Goal: Task Accomplishment & Management: Use online tool/utility

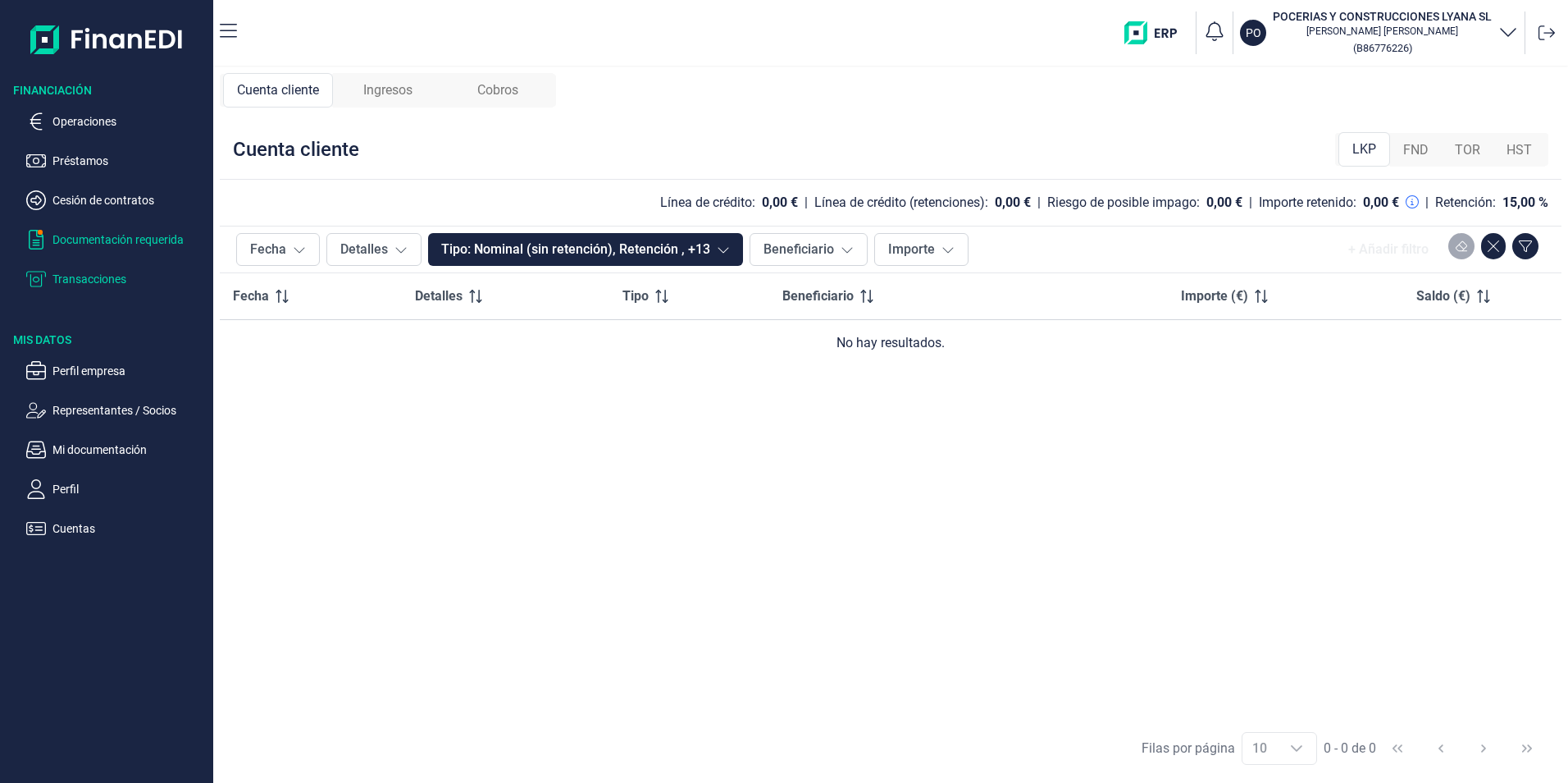
click at [100, 237] on p "Documentación requerida" at bounding box center [130, 240] width 154 height 20
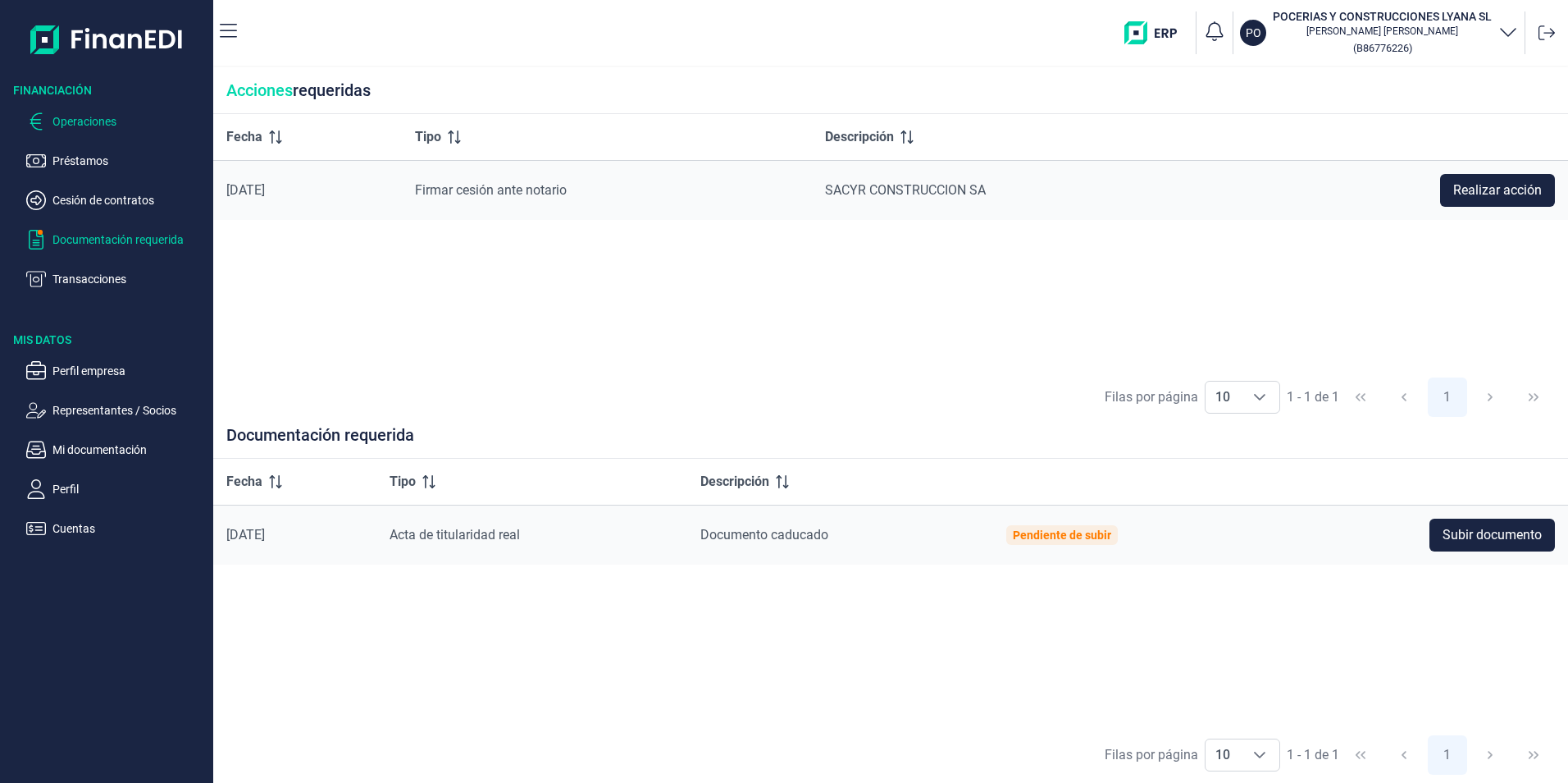
click at [72, 117] on p "Operaciones" at bounding box center [130, 122] width 154 height 20
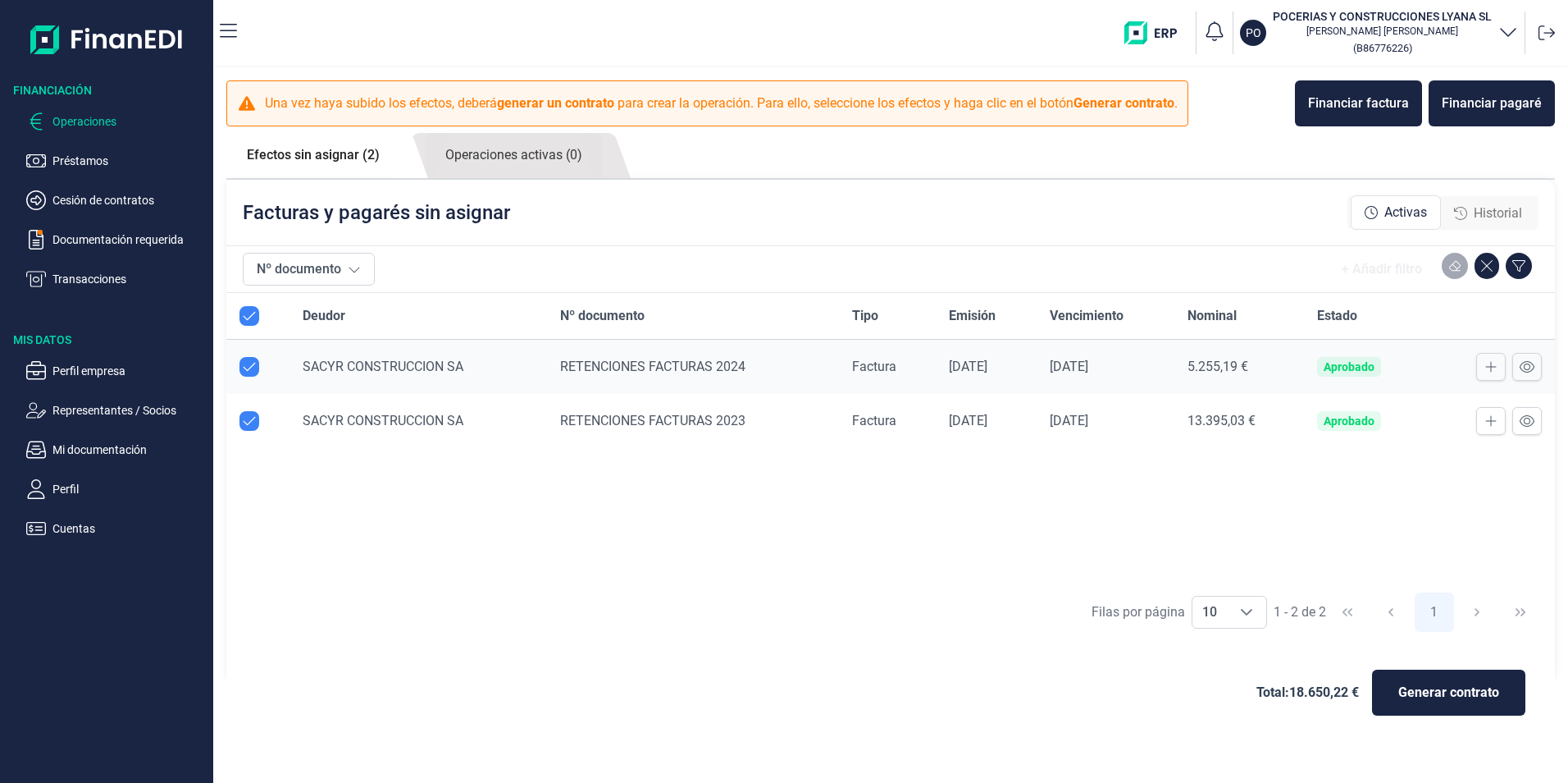
click at [693, 428] on div "RETENCIONES FACTURAS 2023" at bounding box center [693, 421] width 265 height 20
click at [701, 424] on span "RETENCIONES FACTURAS 2023" at bounding box center [653, 420] width 185 height 15
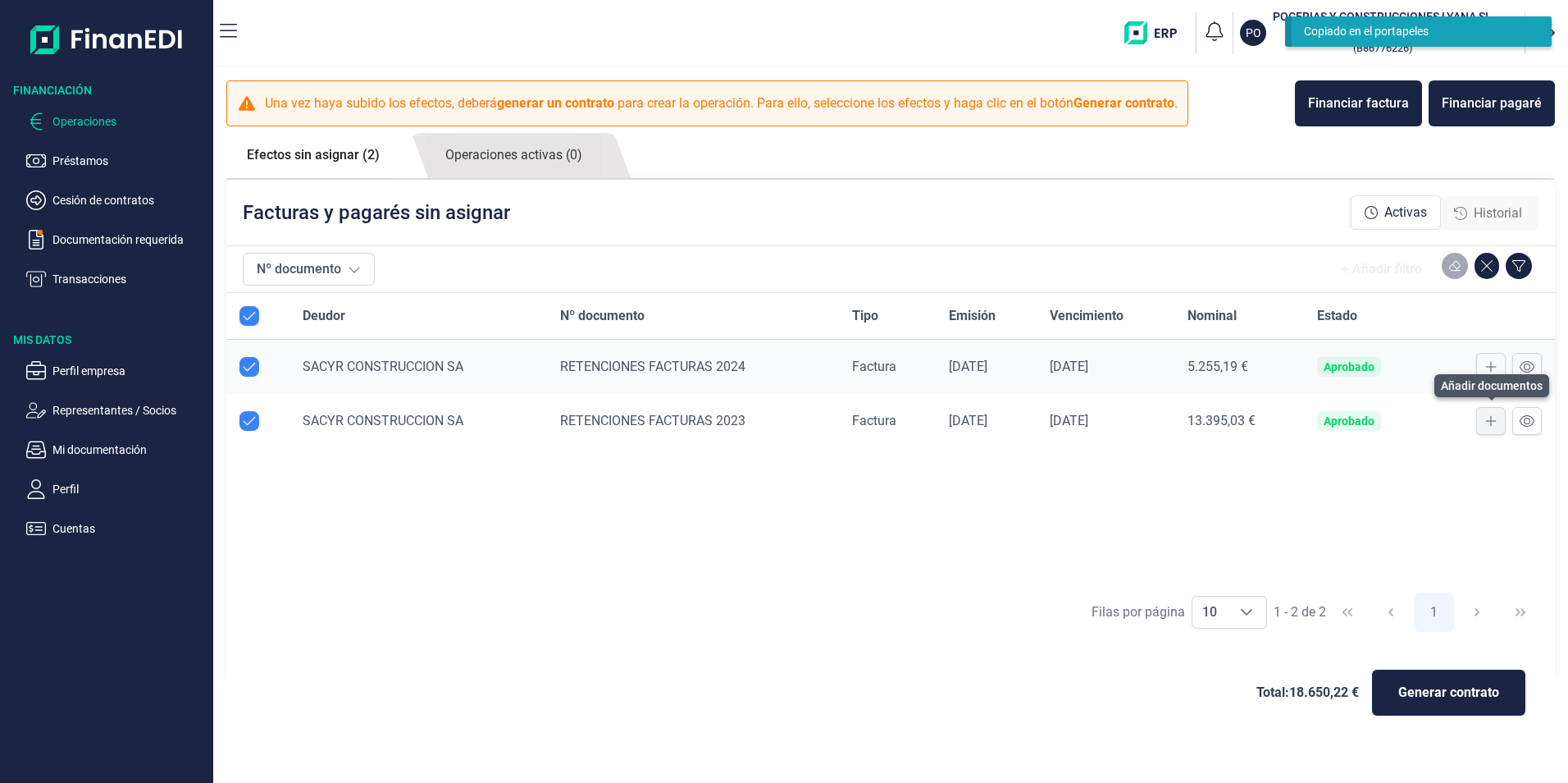
click at [1486, 426] on button at bounding box center [1491, 421] width 30 height 28
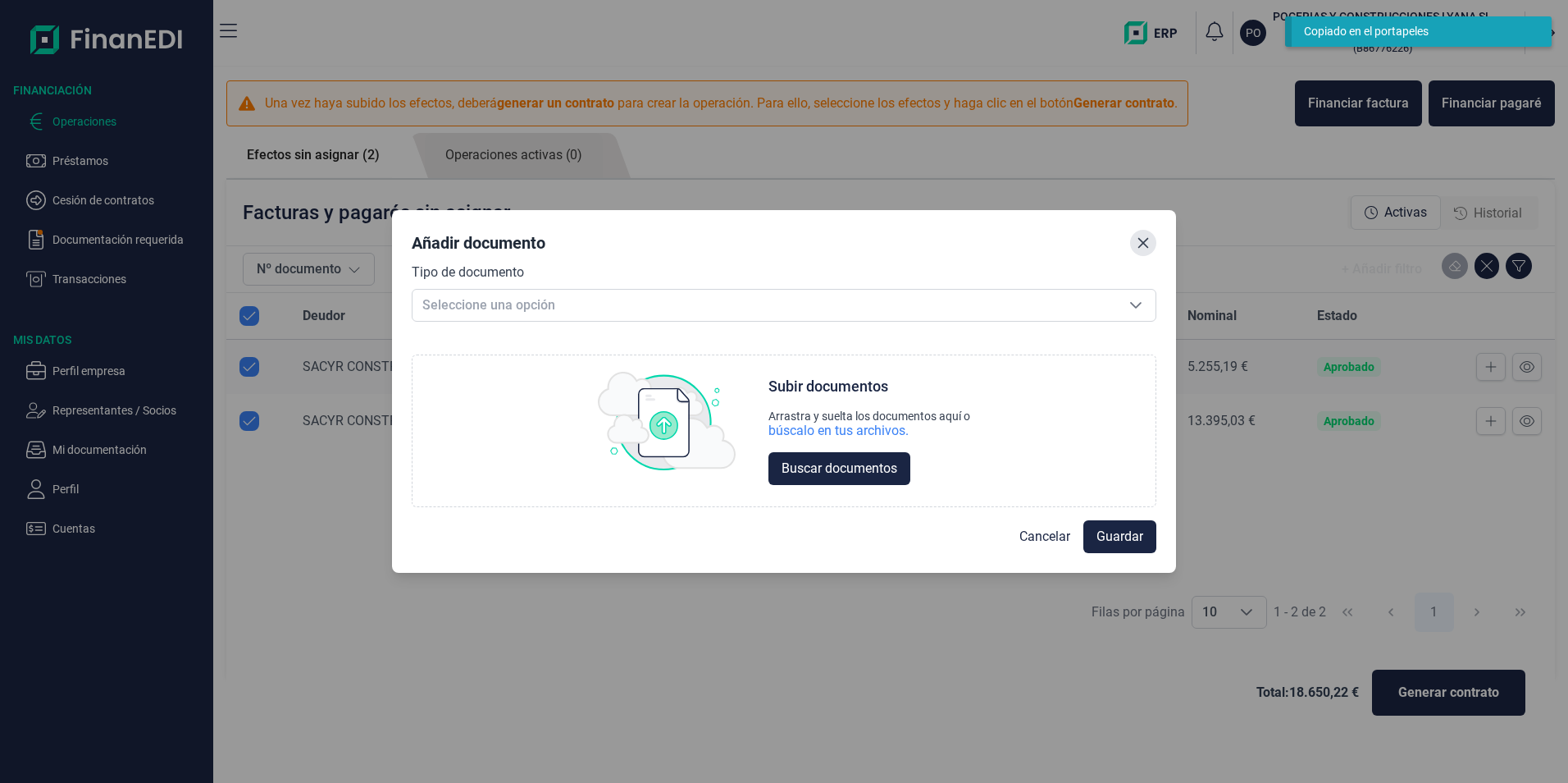
click at [1144, 242] on icon "Close" at bounding box center [1144, 243] width 11 height 11
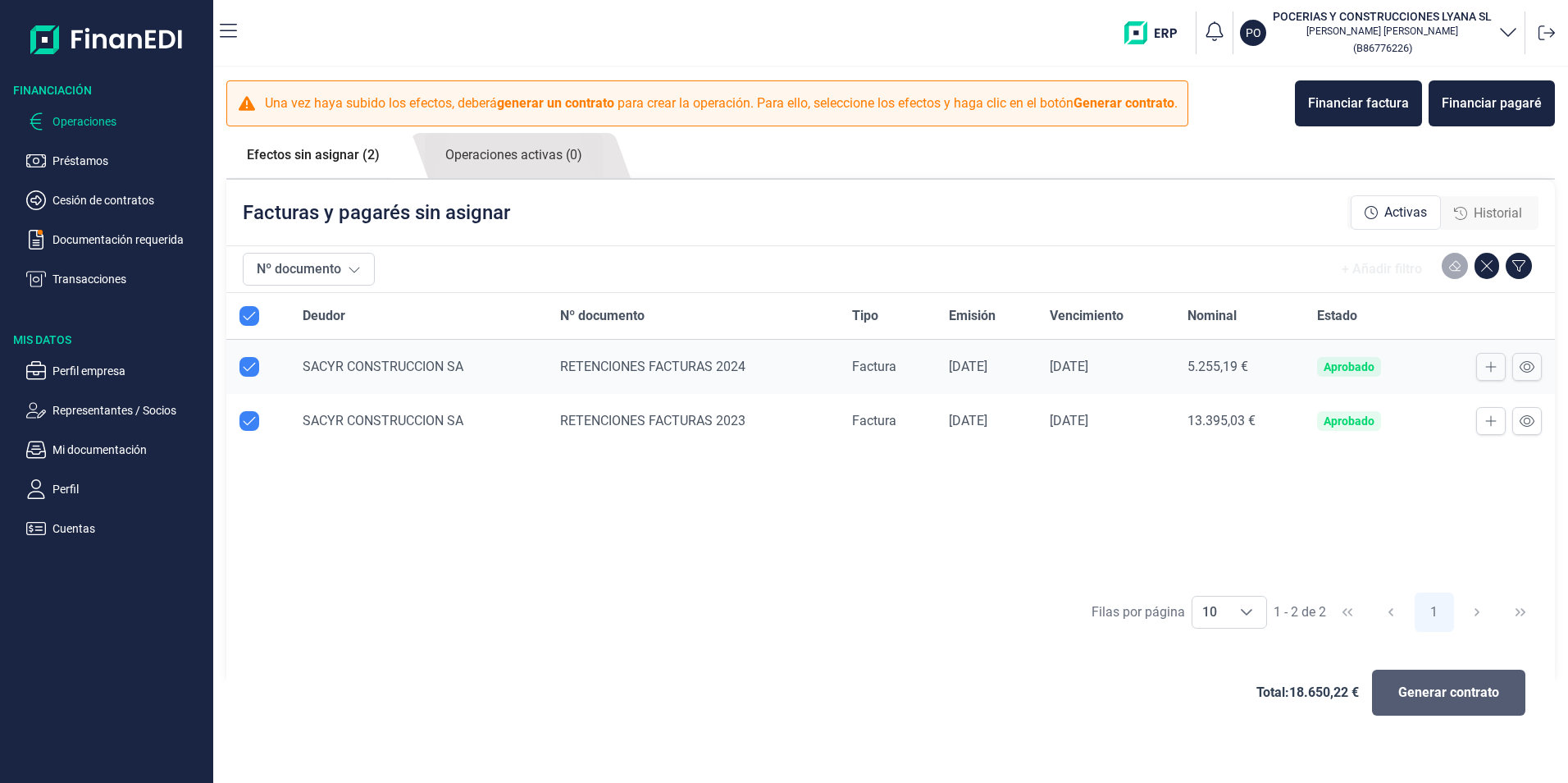
click at [1415, 701] on span "Generar contrato" at bounding box center [1448, 692] width 101 height 20
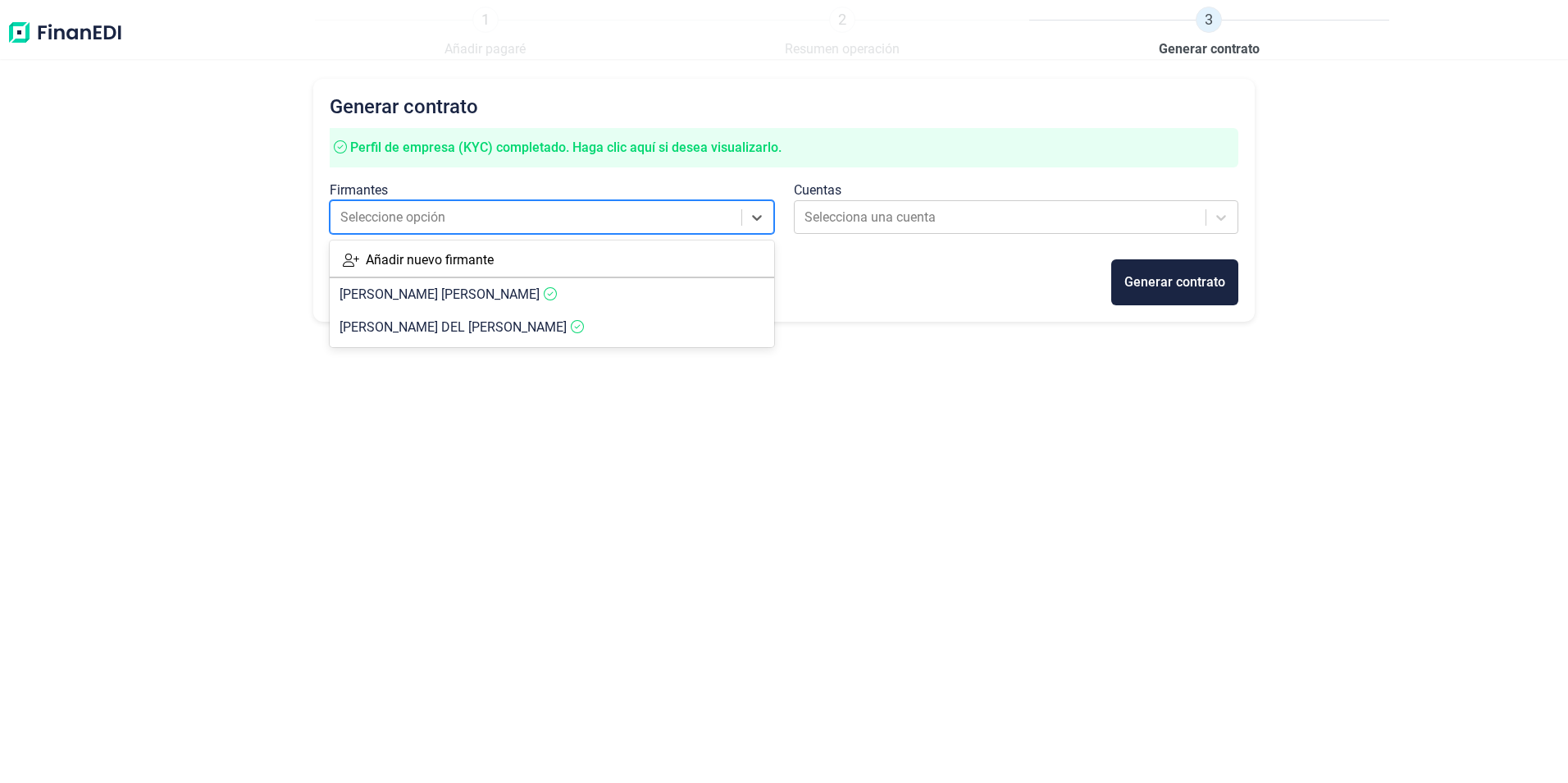
click at [451, 217] on div at bounding box center [536, 217] width 393 height 23
click at [437, 328] on span "[PERSON_NAME] DEL [PERSON_NAME]" at bounding box center [453, 327] width 228 height 15
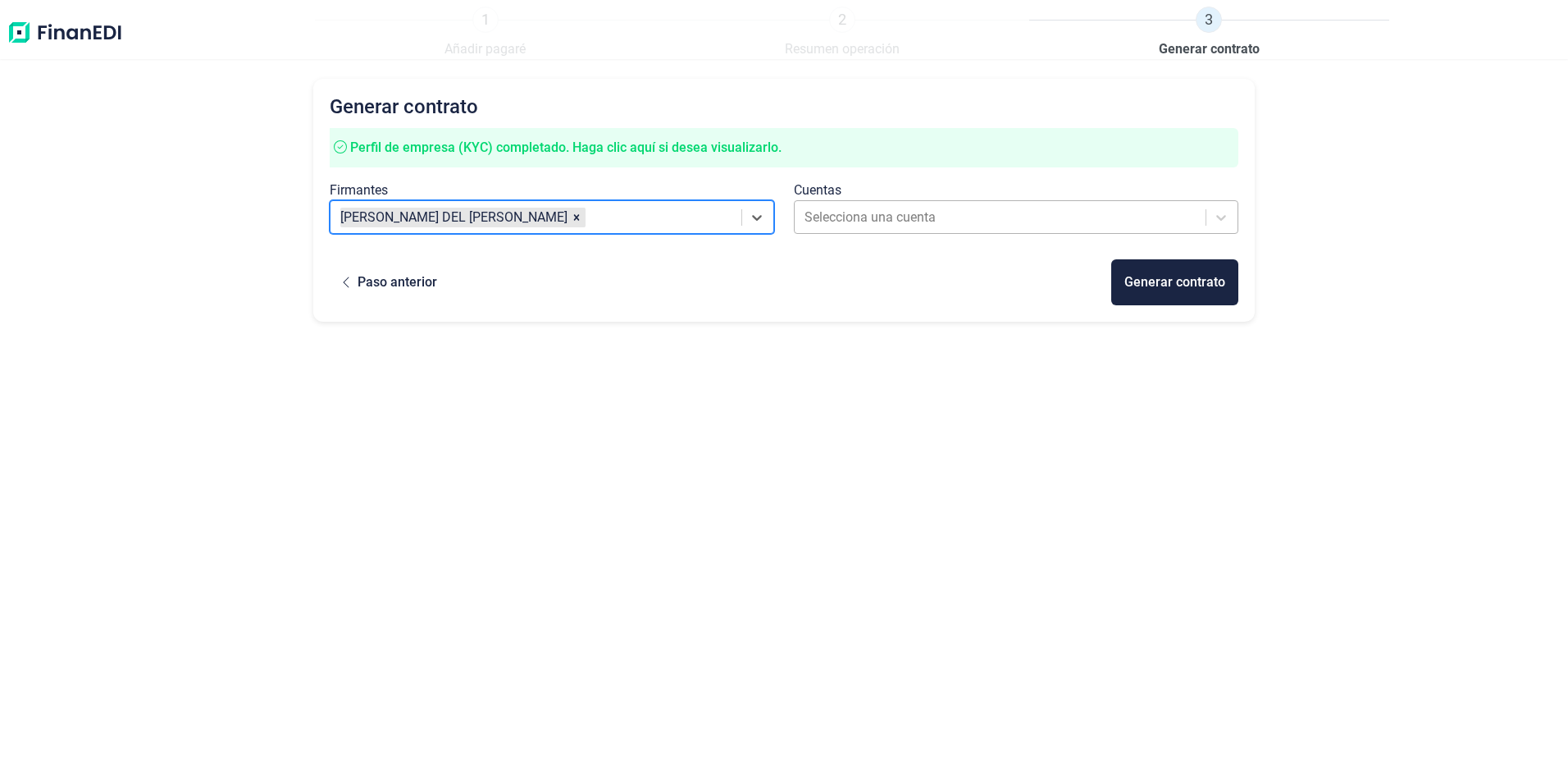
click at [977, 212] on div at bounding box center [1000, 217] width 393 height 23
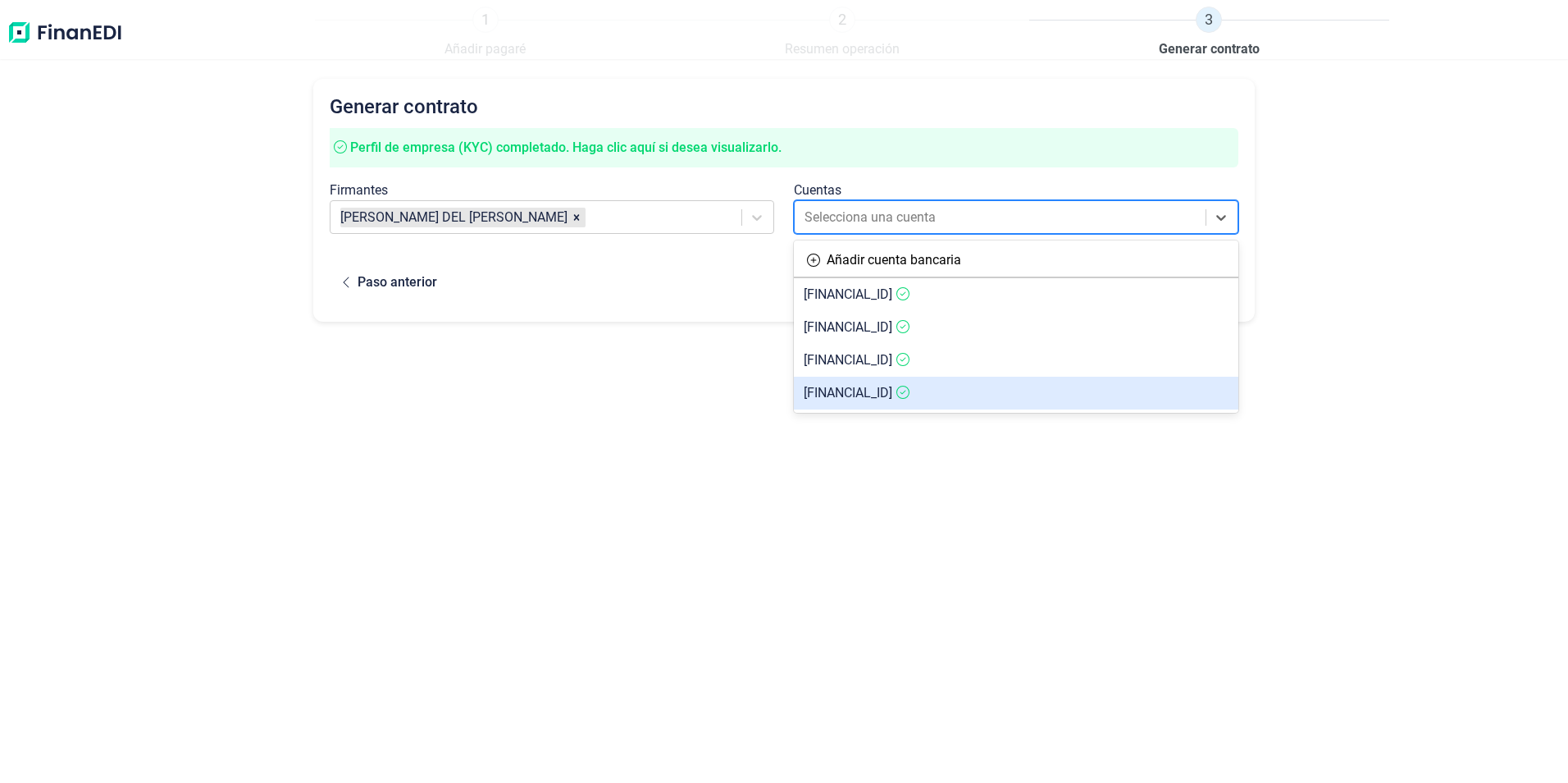
click at [892, 391] on span "[FINANCIAL_ID]" at bounding box center [848, 392] width 89 height 15
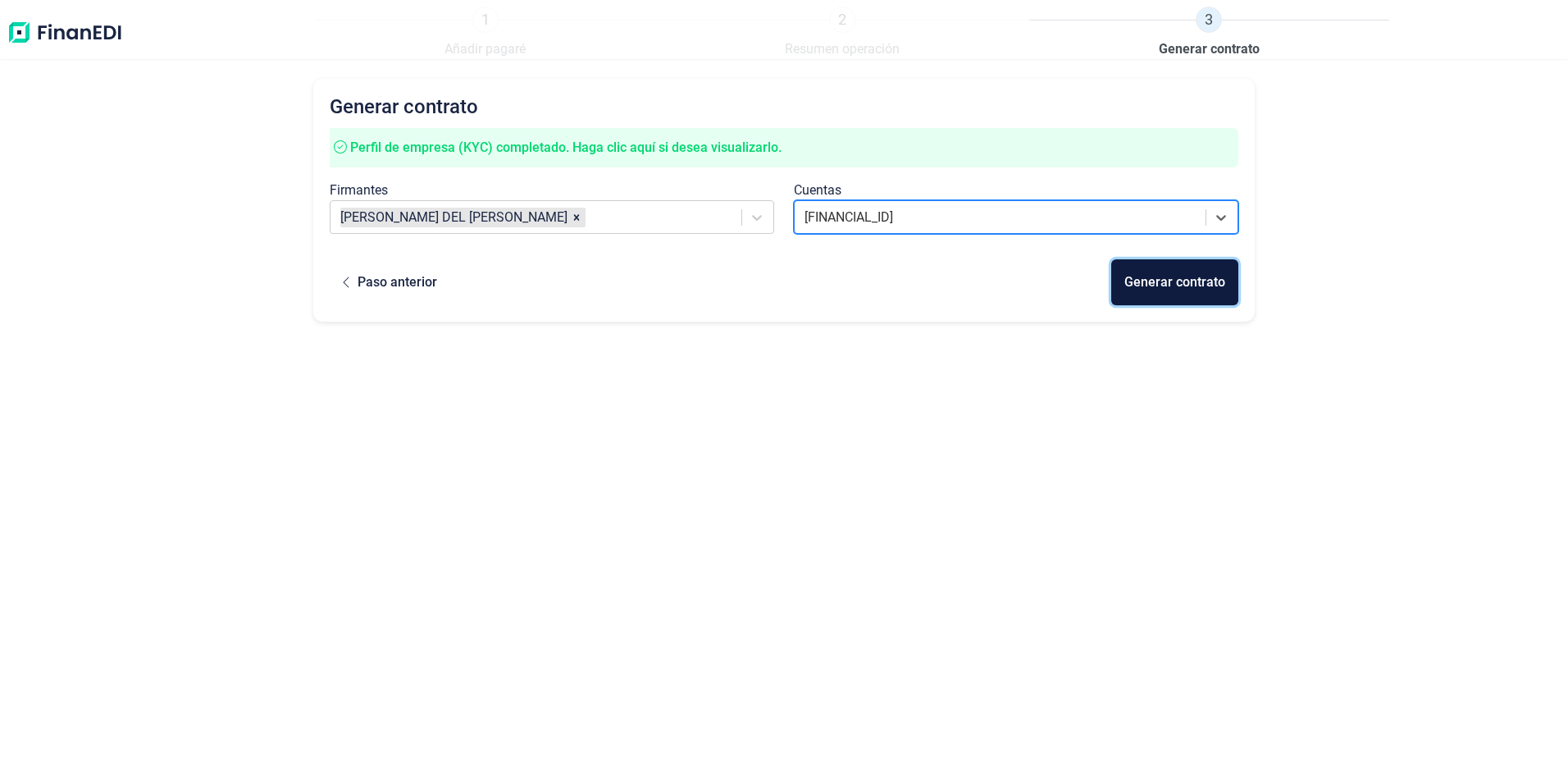
click at [1160, 287] on div "Generar contrato" at bounding box center [1174, 282] width 101 height 20
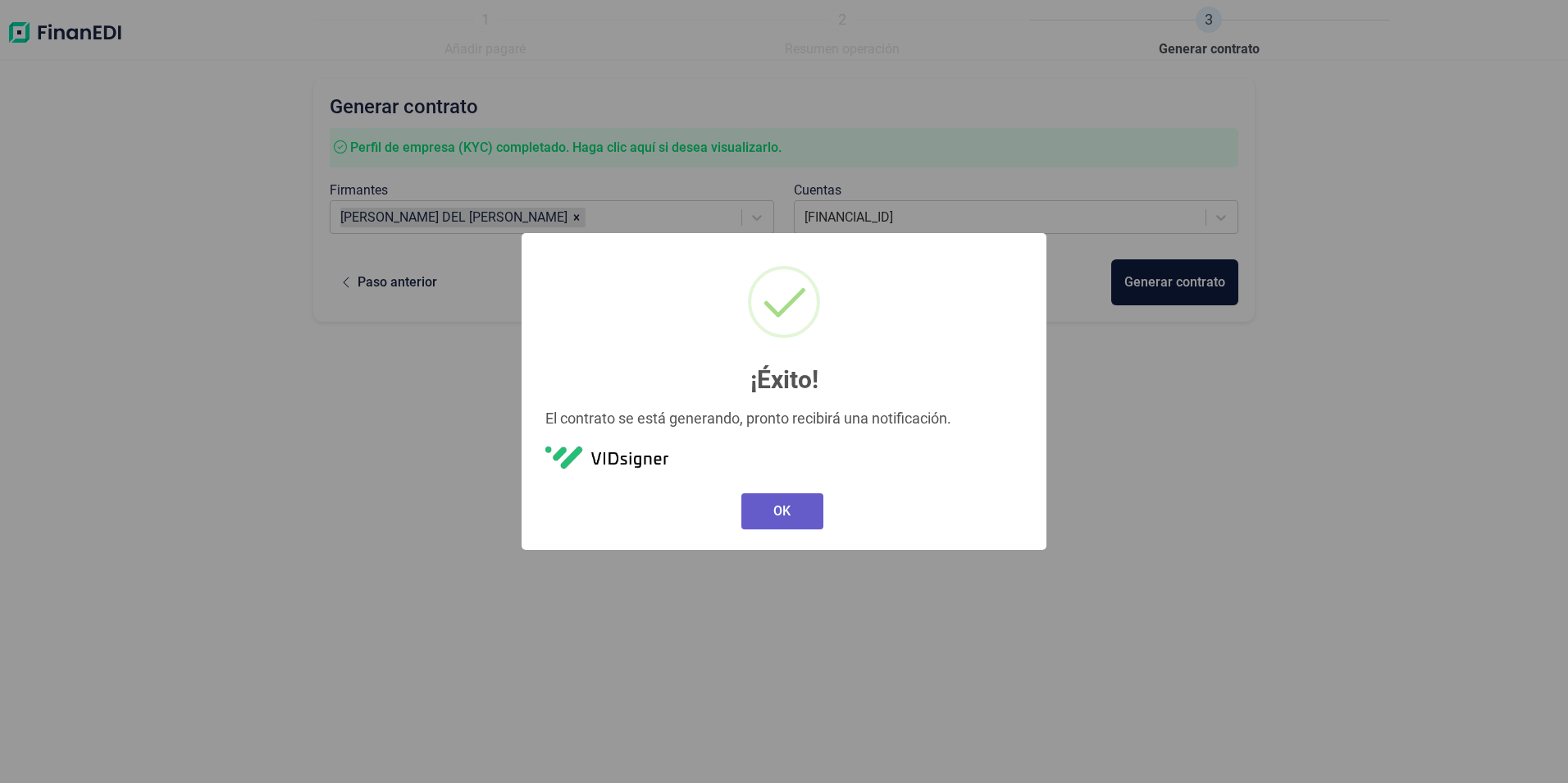
click at [776, 511] on button "OK" at bounding box center [783, 512] width 82 height 36
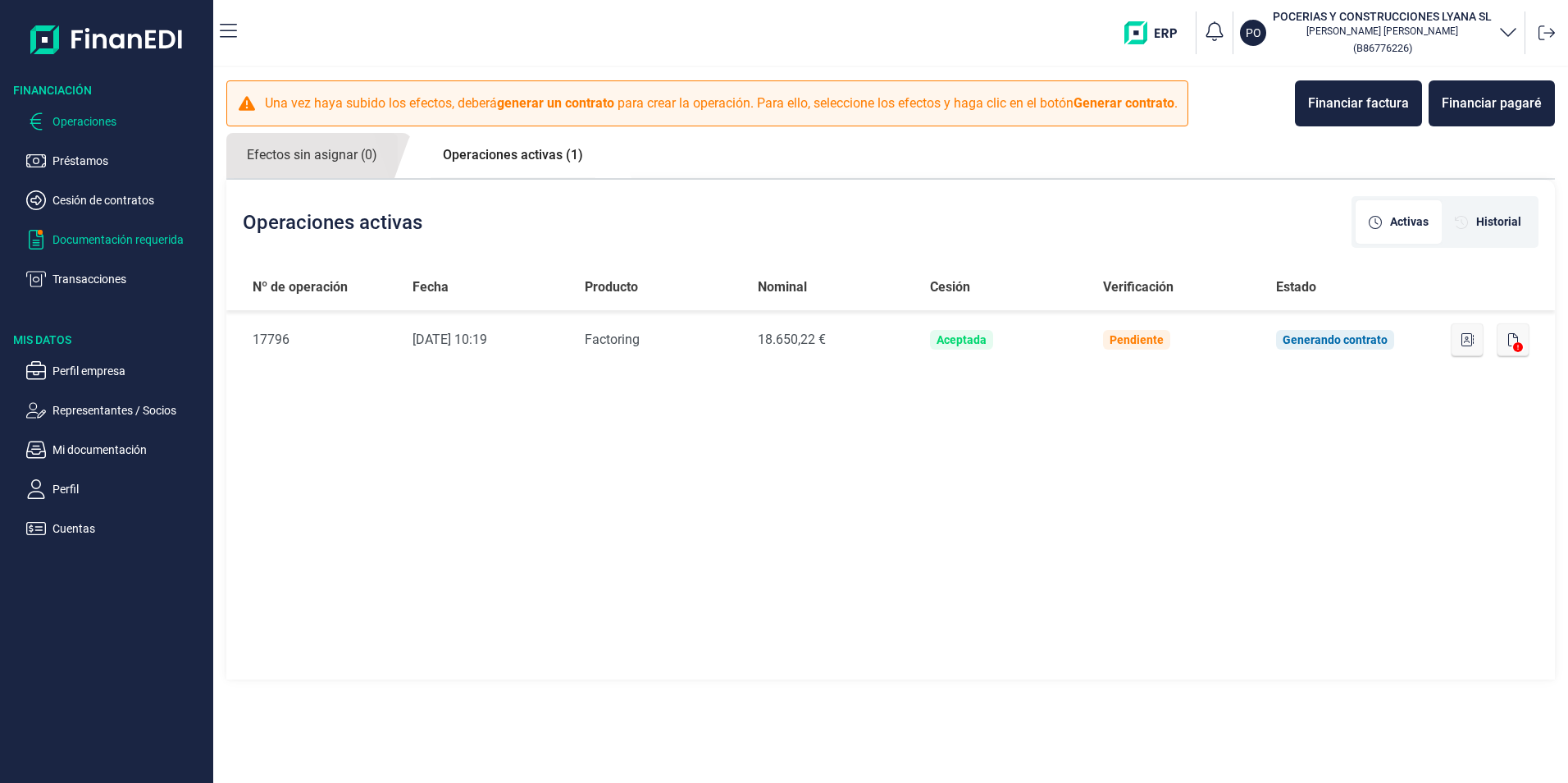
click at [93, 235] on p "Documentación requerida" at bounding box center [130, 240] width 154 height 20
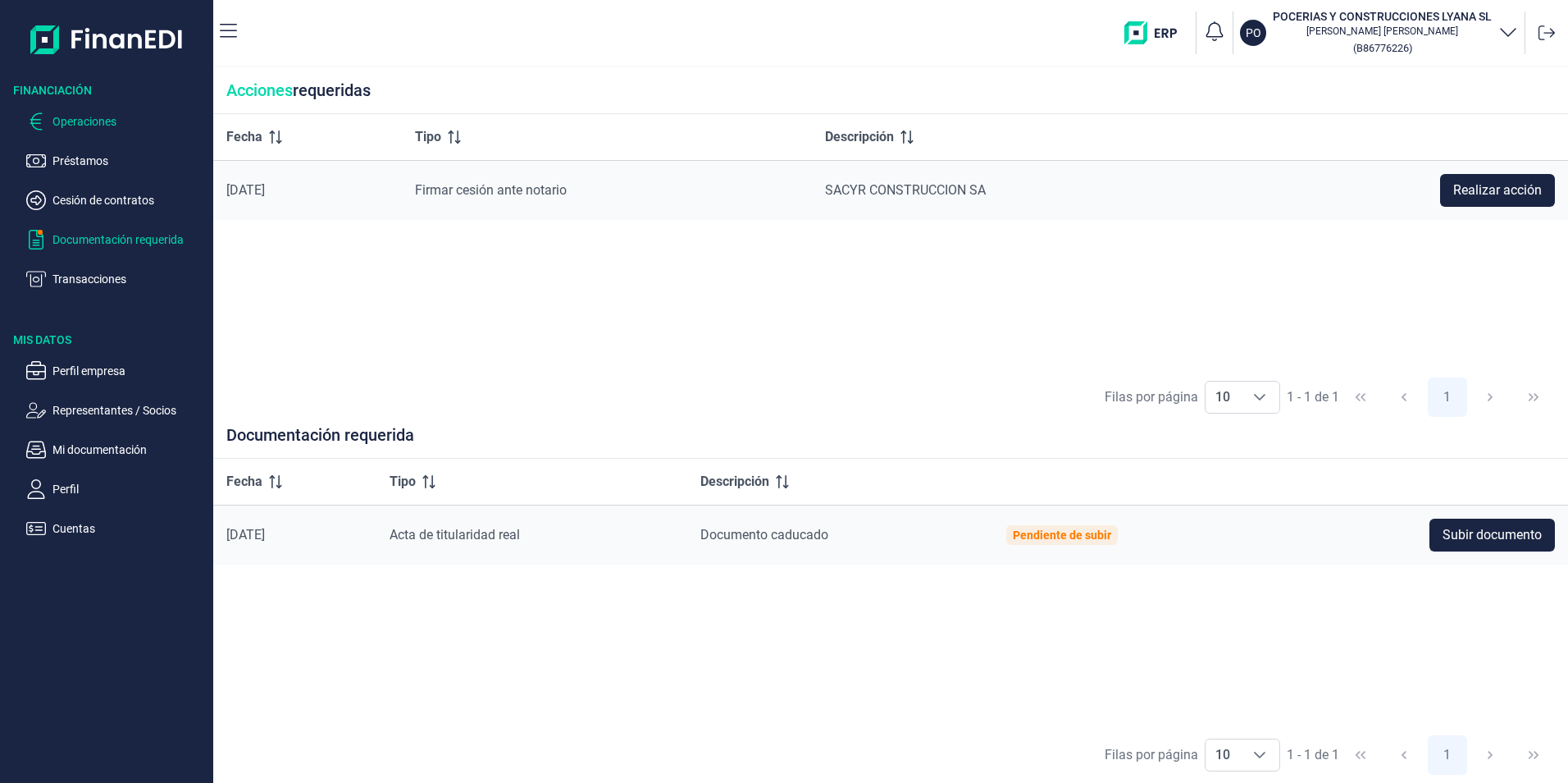
click at [90, 123] on p "Operaciones" at bounding box center [130, 122] width 154 height 20
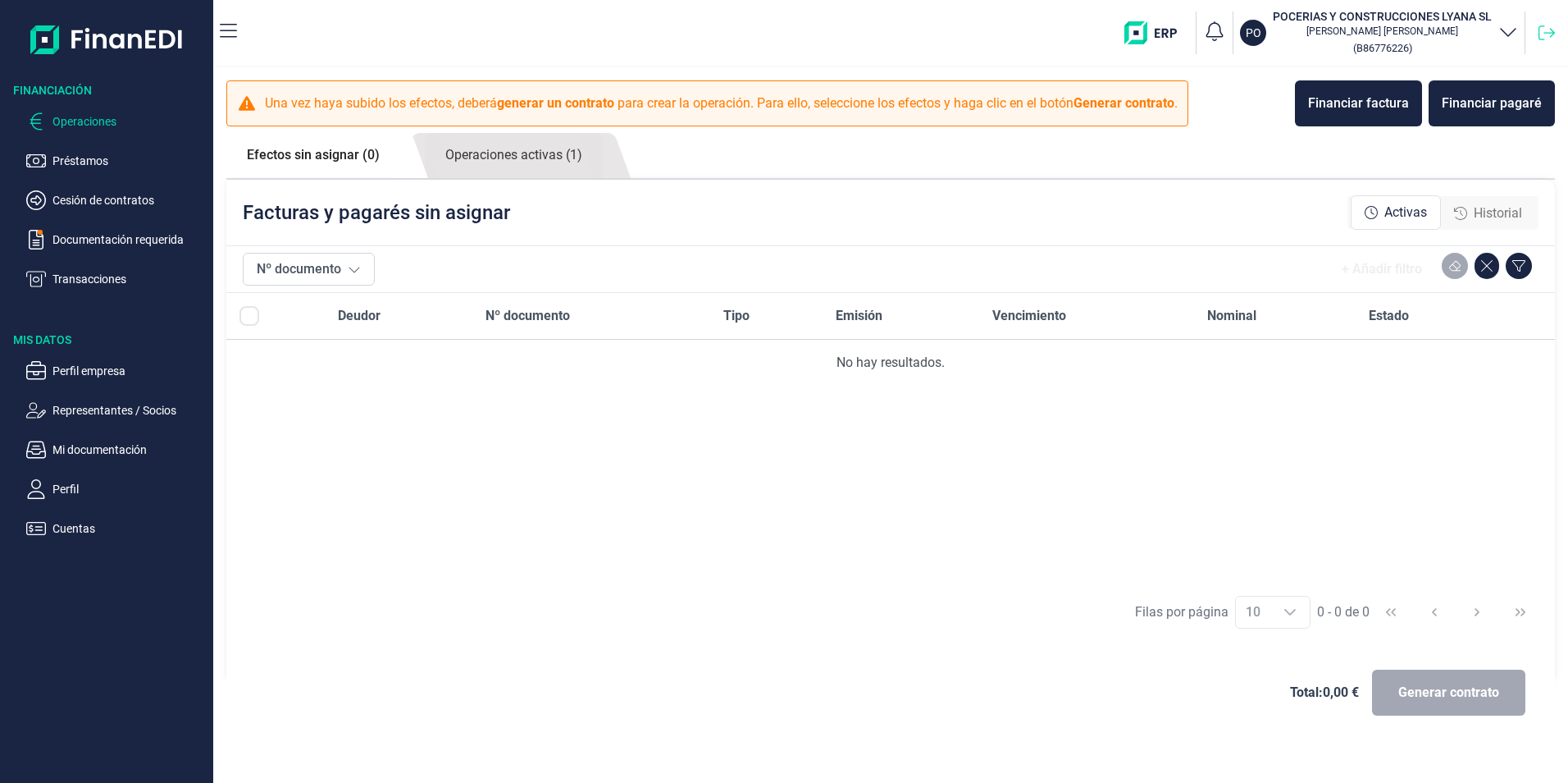
click at [1553, 34] on icon at bounding box center [1547, 33] width 16 height 15
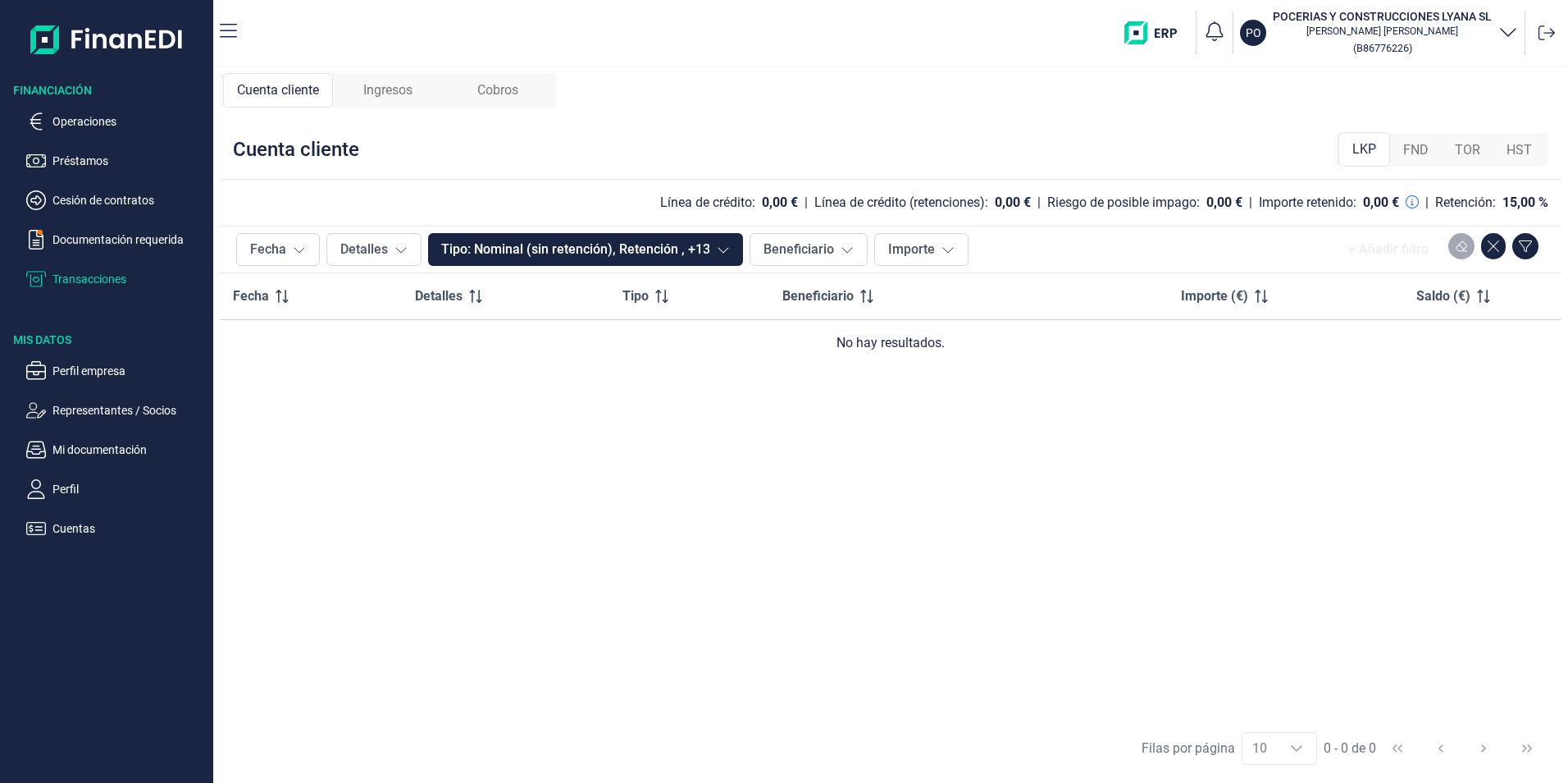
click at [1419, 148] on span "FND" at bounding box center [1416, 151] width 25 height 20
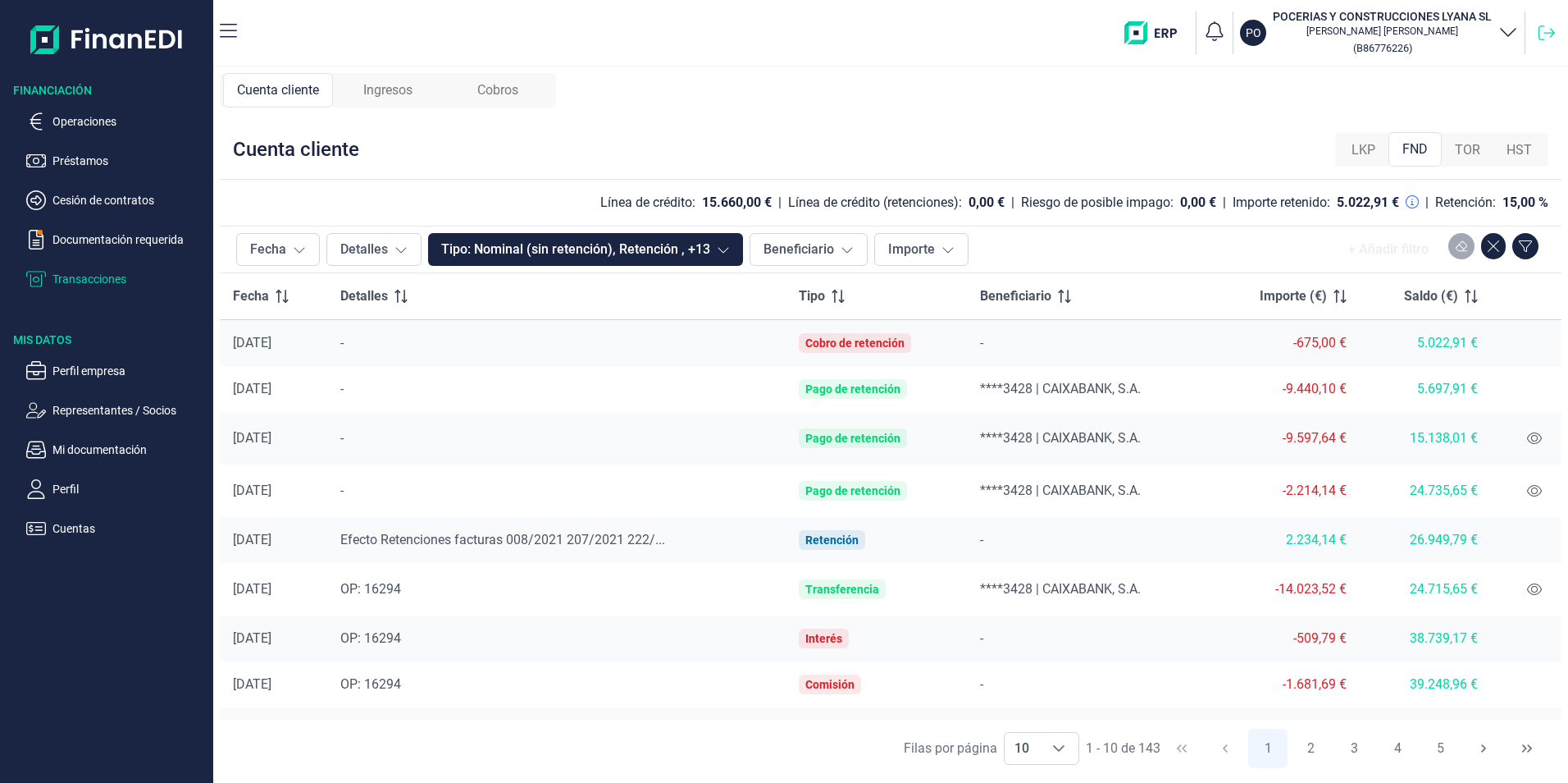
click at [1553, 31] on icon at bounding box center [1547, 33] width 16 height 15
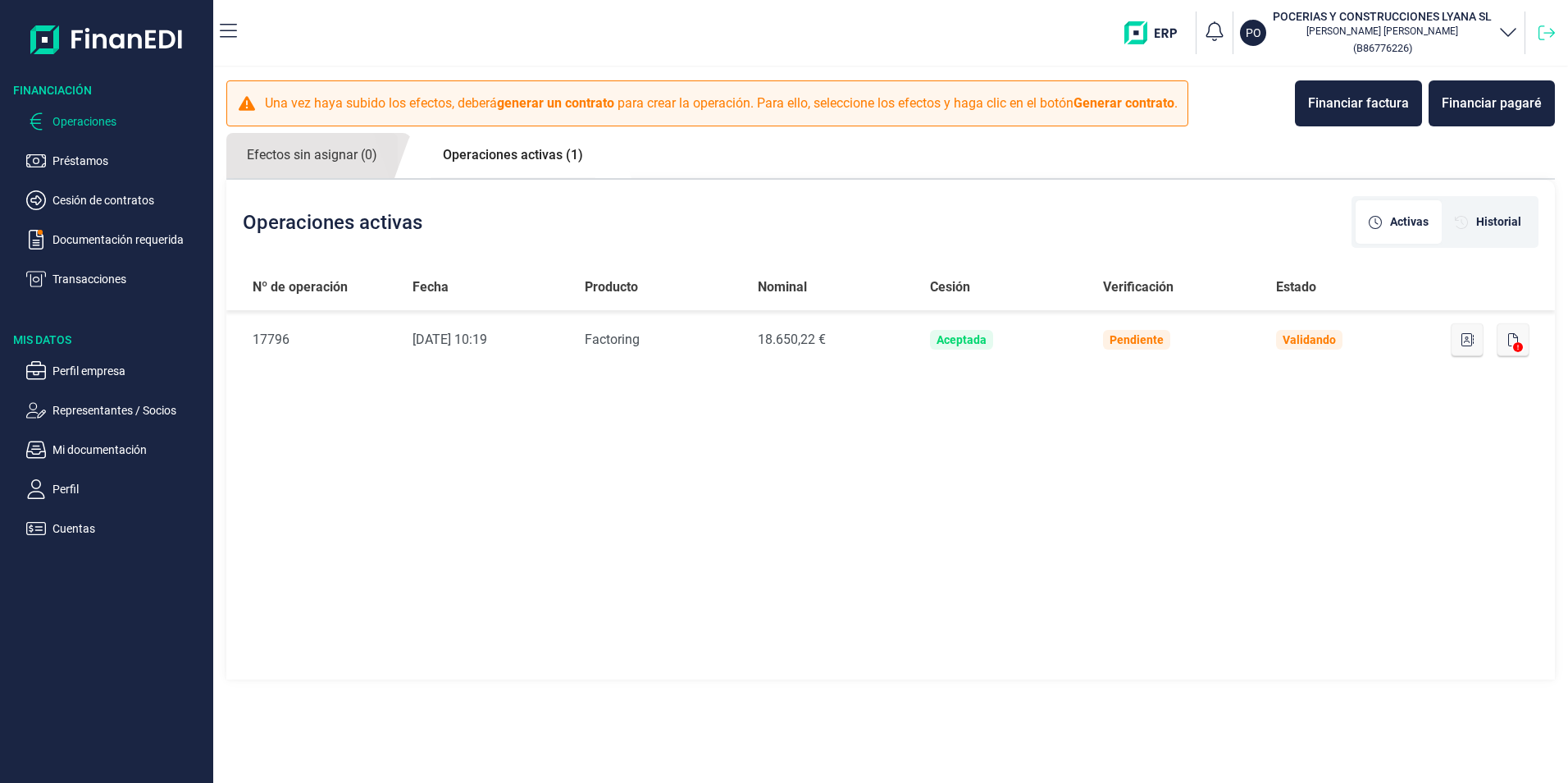
click at [1547, 32] on icon at bounding box center [1547, 33] width 16 height 16
